Goal: Find contact information: Obtain details needed to contact an individual or organization

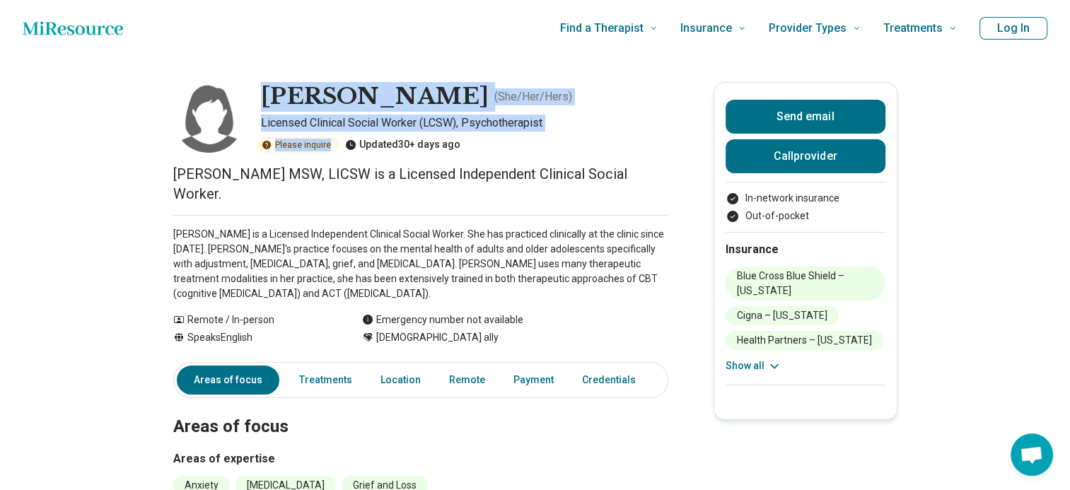
drag, startPoint x: 259, startPoint y: 92, endPoint x: 593, endPoint y: 136, distance: 337.3
click at [593, 136] on div "[PERSON_NAME] ( She/Her/Hers ) Licensed Clinical Social Worker (LCSW), Psychoth…" at bounding box center [420, 117] width 495 height 71
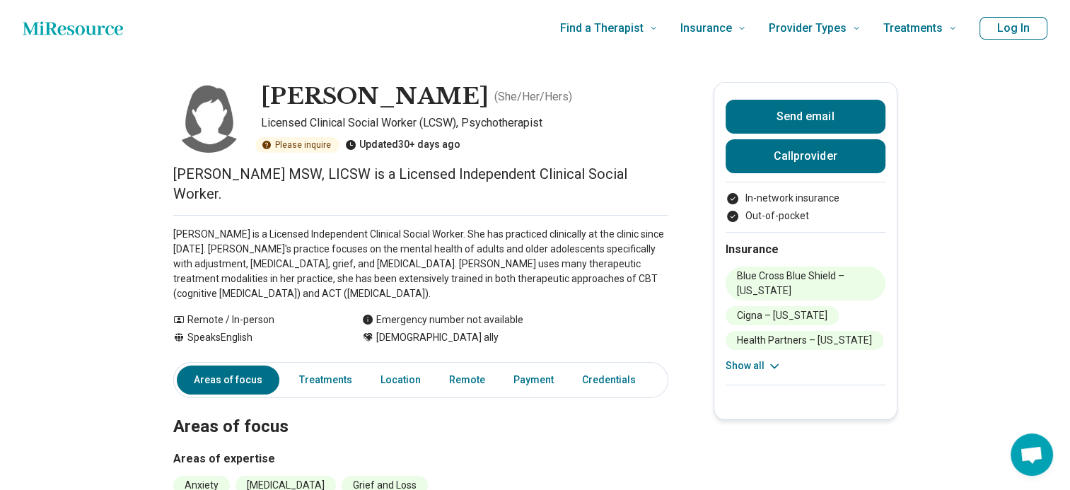
drag, startPoint x: 593, startPoint y: 136, endPoint x: 573, endPoint y: 151, distance: 25.7
click at [573, 151] on div "Please inquire Updated 30+ days ago" at bounding box center [464, 145] width 407 height 16
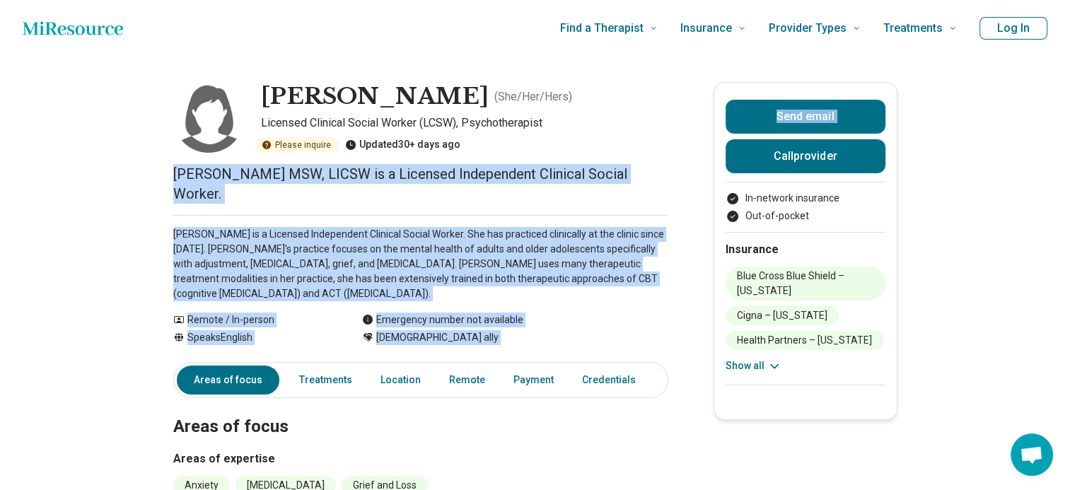
drag, startPoint x: 165, startPoint y: 172, endPoint x: 734, endPoint y: 180, distance: 568.6
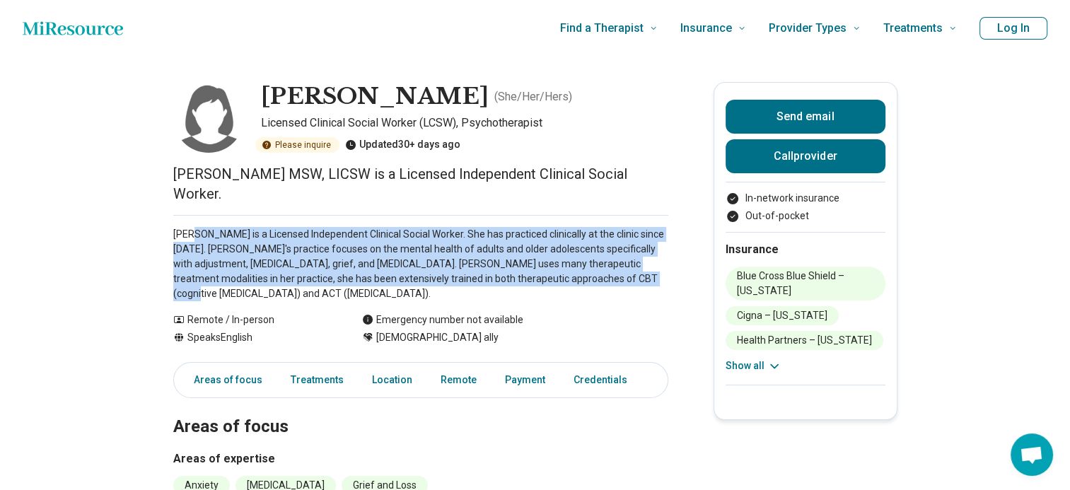
drag, startPoint x: 199, startPoint y: 218, endPoint x: 592, endPoint y: 257, distance: 395.0
click at [592, 257] on p "[PERSON_NAME] is a Licensed Independent Clinical Social Worker. She has practic…" at bounding box center [420, 264] width 495 height 74
click at [474, 257] on p "[PERSON_NAME] is a Licensed Independent Clinical Social Worker. She has practic…" at bounding box center [420, 264] width 495 height 74
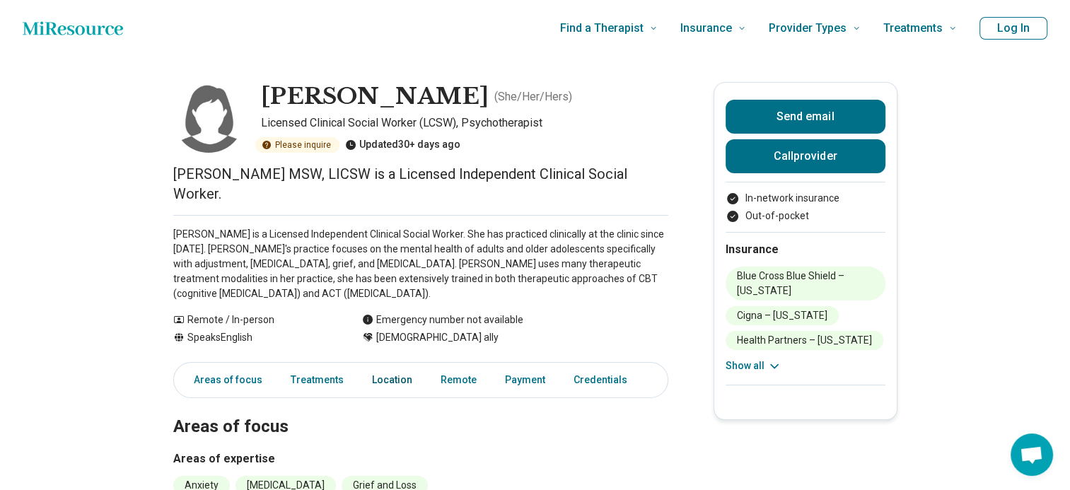
click at [385, 366] on link "Location" at bounding box center [391, 380] width 57 height 29
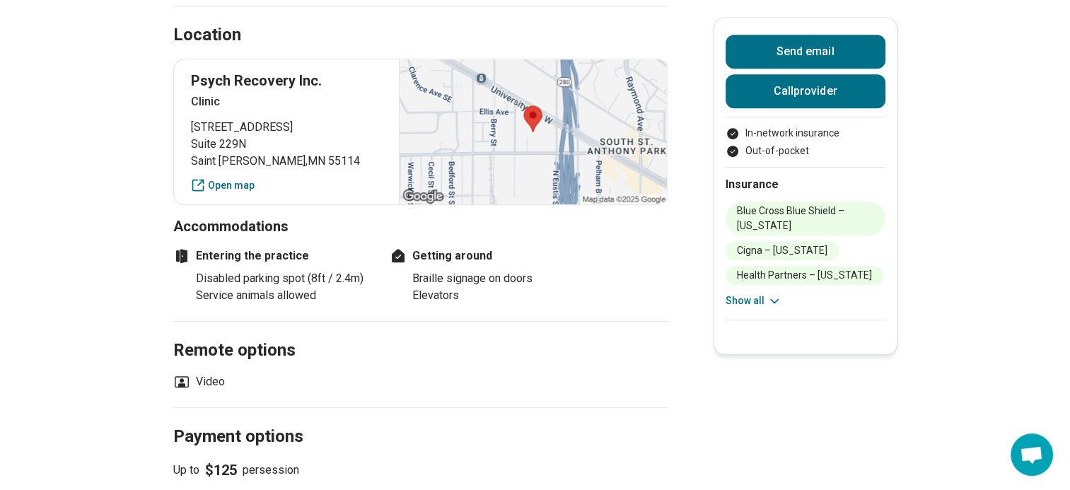
scroll to position [759, 0]
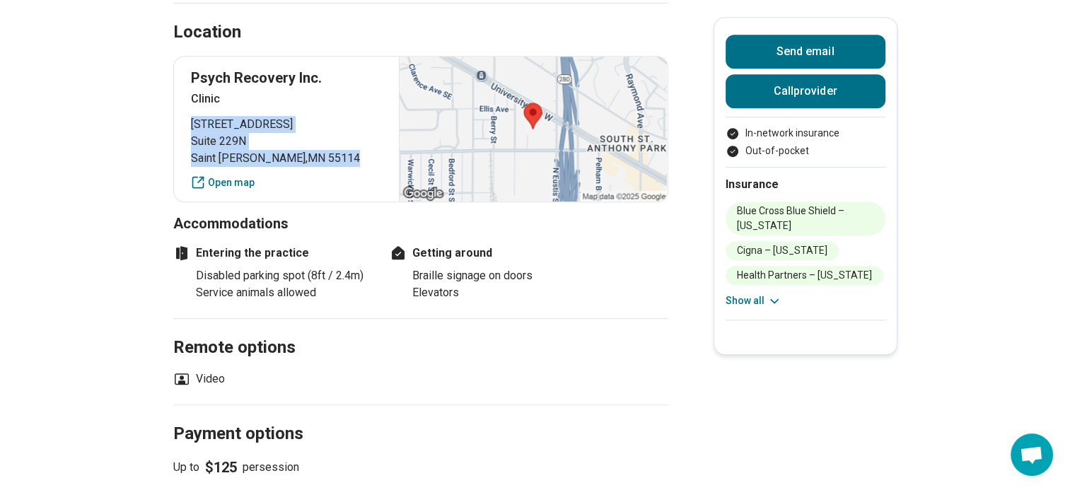
drag, startPoint x: 189, startPoint y: 101, endPoint x: 411, endPoint y: 115, distance: 221.8
click at [411, 115] on div "Psych Recovery Inc. Clinic [STREET_ADDRESS][PERSON_NAME] Open map" at bounding box center [420, 129] width 495 height 146
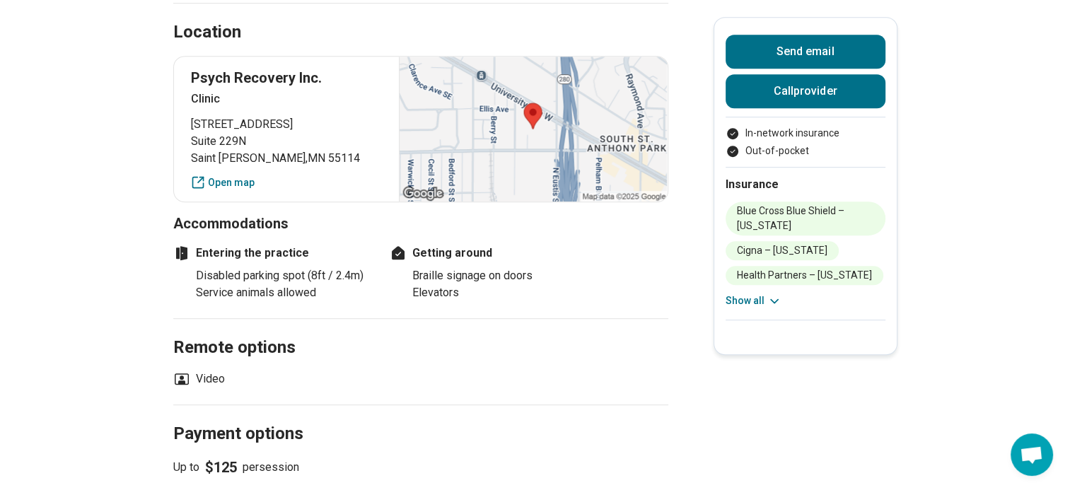
click at [366, 388] on h2 "Payment options" at bounding box center [420, 417] width 495 height 58
